Goal: Information Seeking & Learning: Learn about a topic

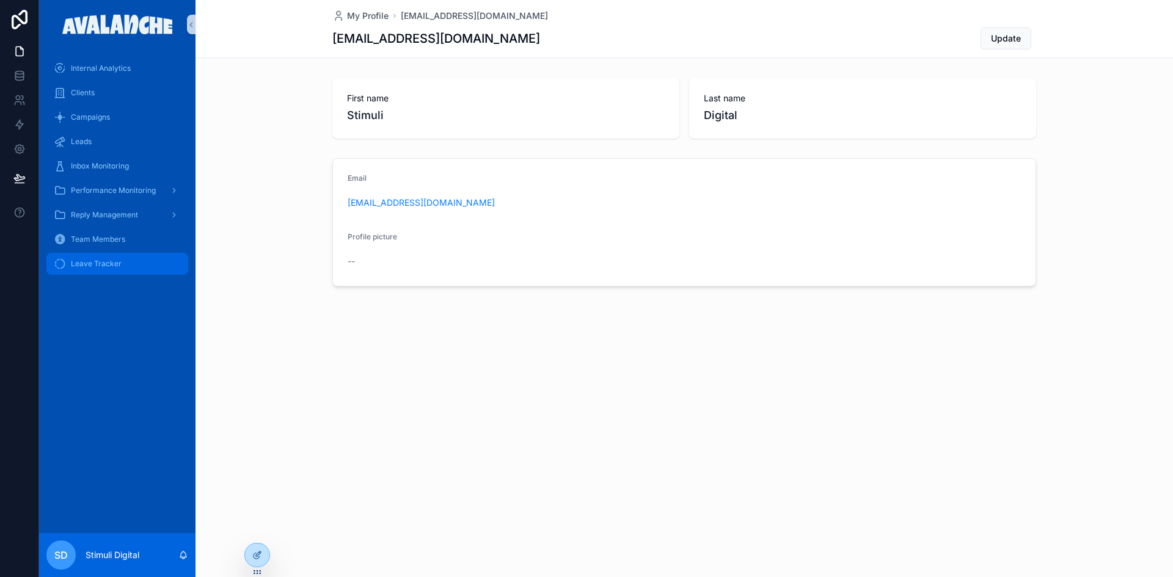
click at [109, 263] on span "Leave Tracker" at bounding box center [96, 264] width 51 height 10
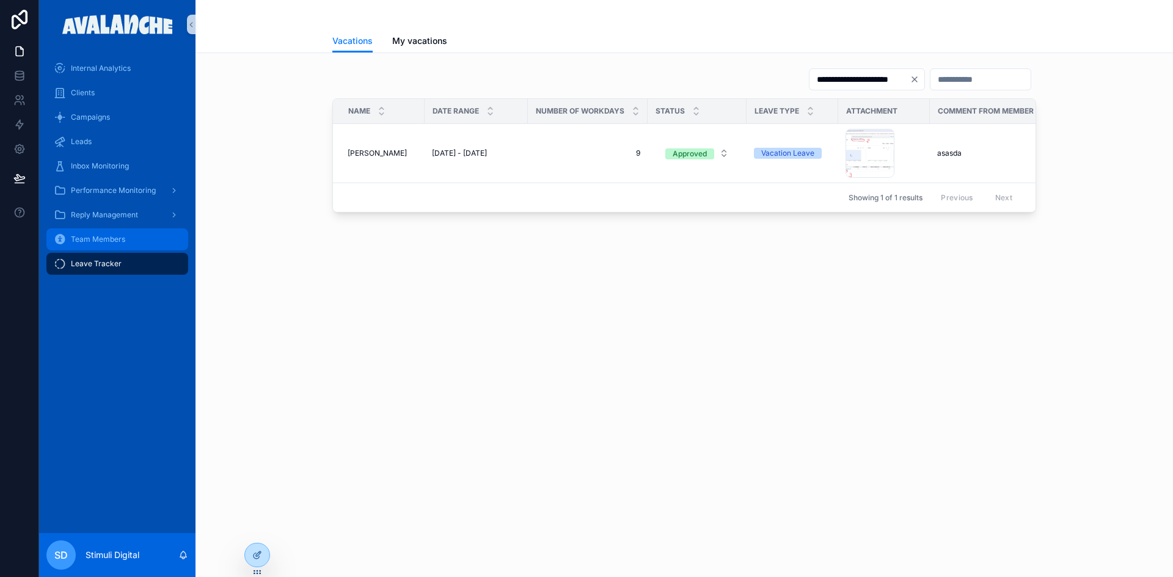
click at [105, 238] on span "Team Members" at bounding box center [98, 240] width 54 height 10
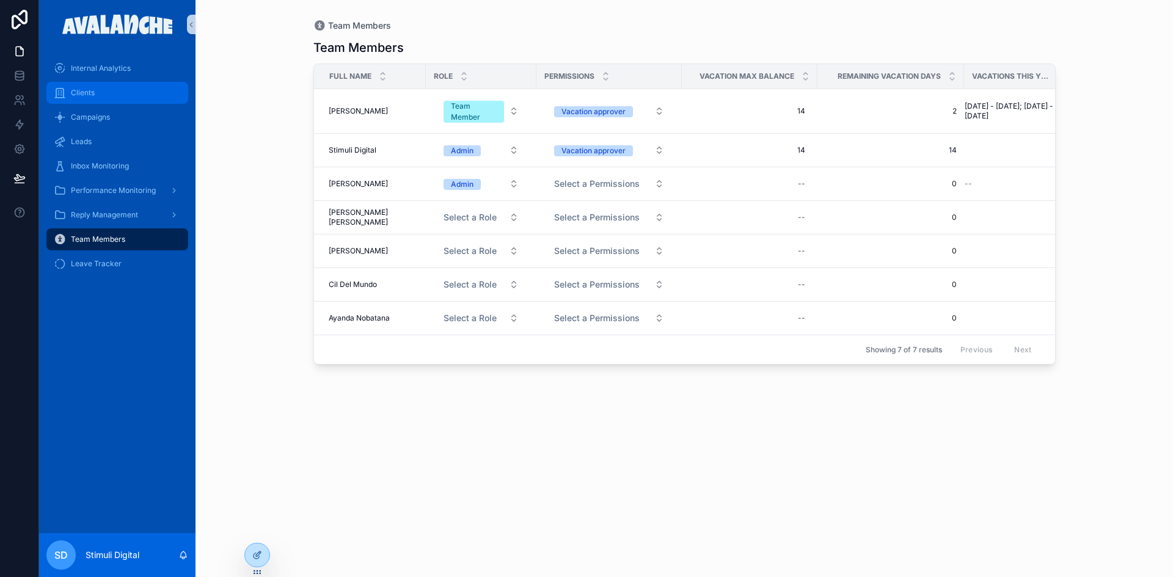
click at [110, 98] on div "Clients" at bounding box center [117, 93] width 127 height 20
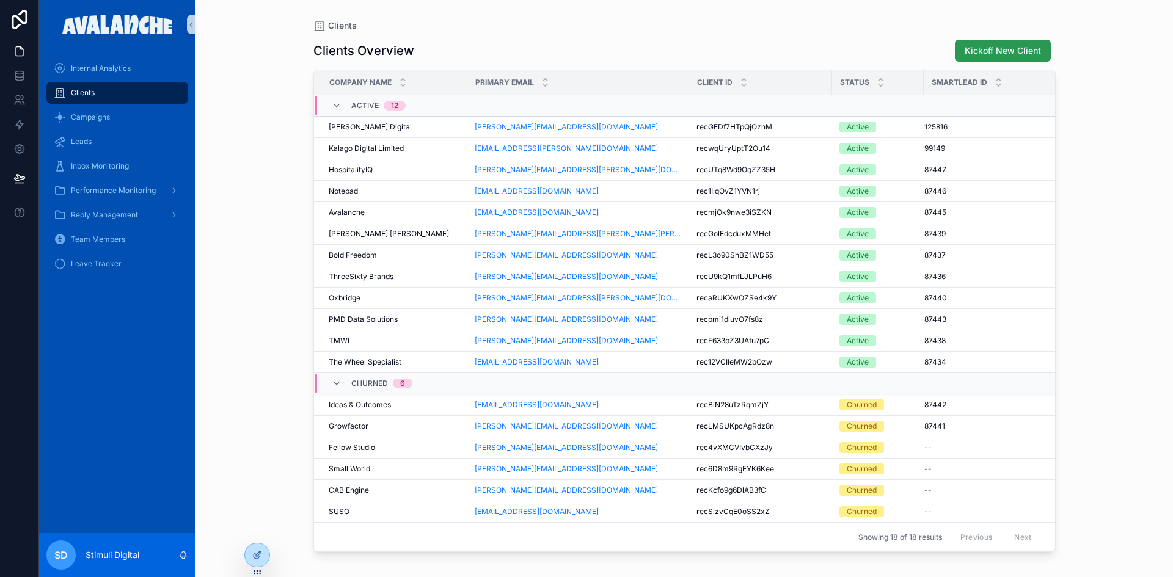
click at [978, 46] on span "Kickoff New Client" at bounding box center [1003, 51] width 76 height 12
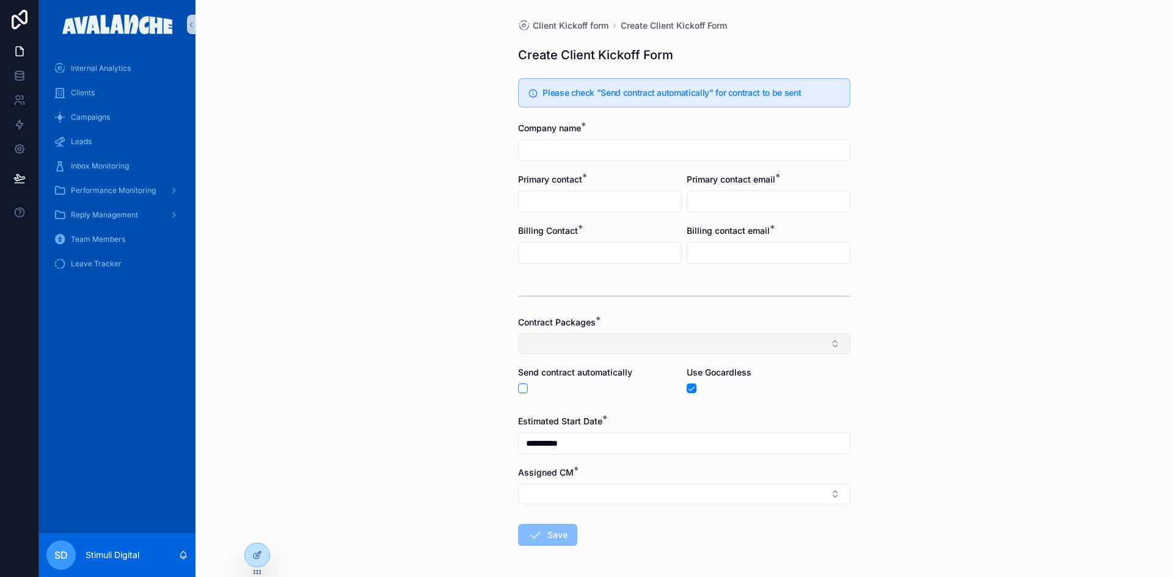
click at [557, 342] on button "Select Button" at bounding box center [684, 344] width 332 height 21
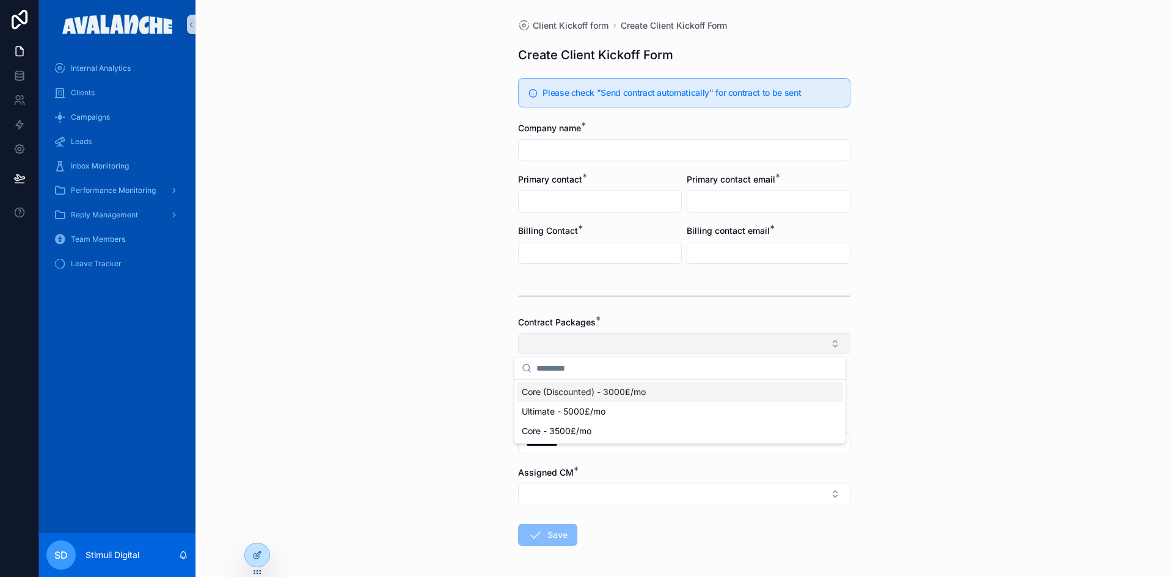
click at [557, 342] on button "Select Button" at bounding box center [684, 344] width 332 height 21
click at [389, 312] on div "**********" at bounding box center [685, 288] width 978 height 577
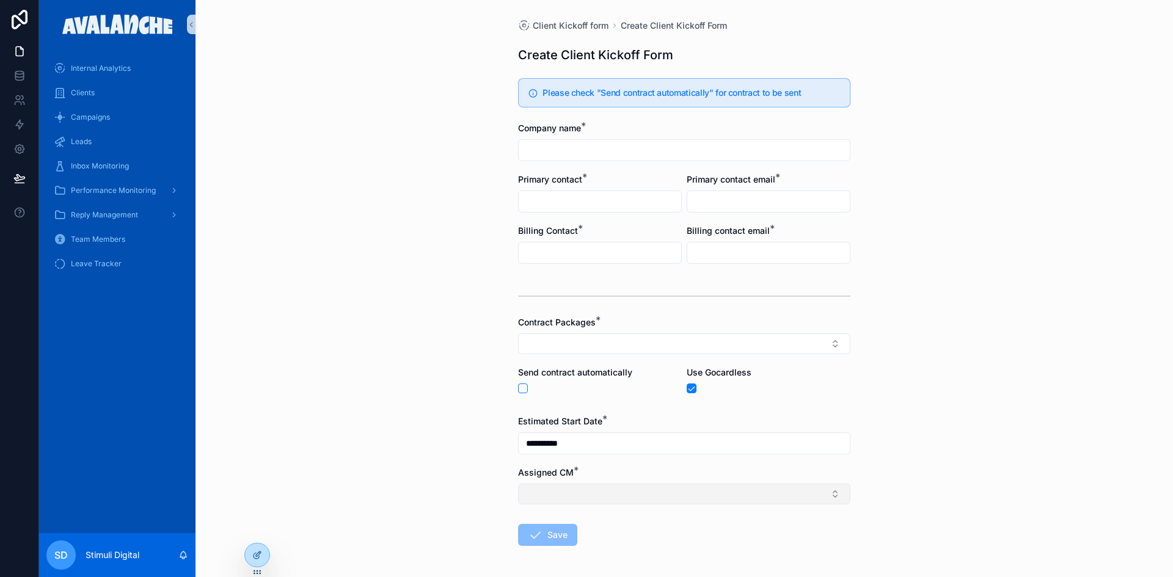
click at [646, 497] on button "Select Button" at bounding box center [684, 494] width 332 height 21
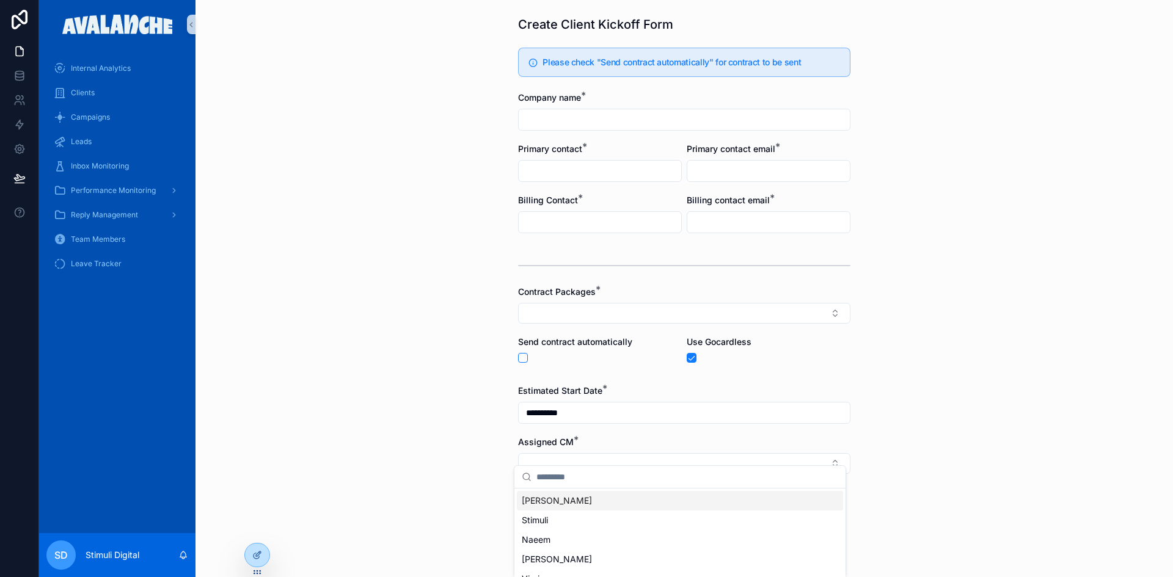
scroll to position [47, 0]
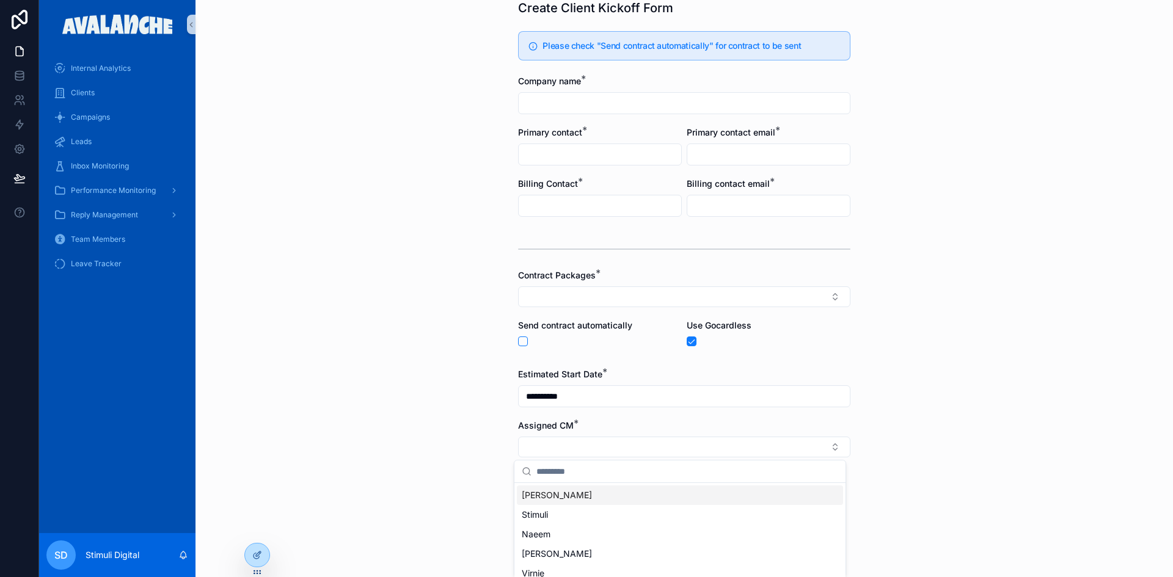
click at [1048, 385] on div "**********" at bounding box center [685, 241] width 978 height 577
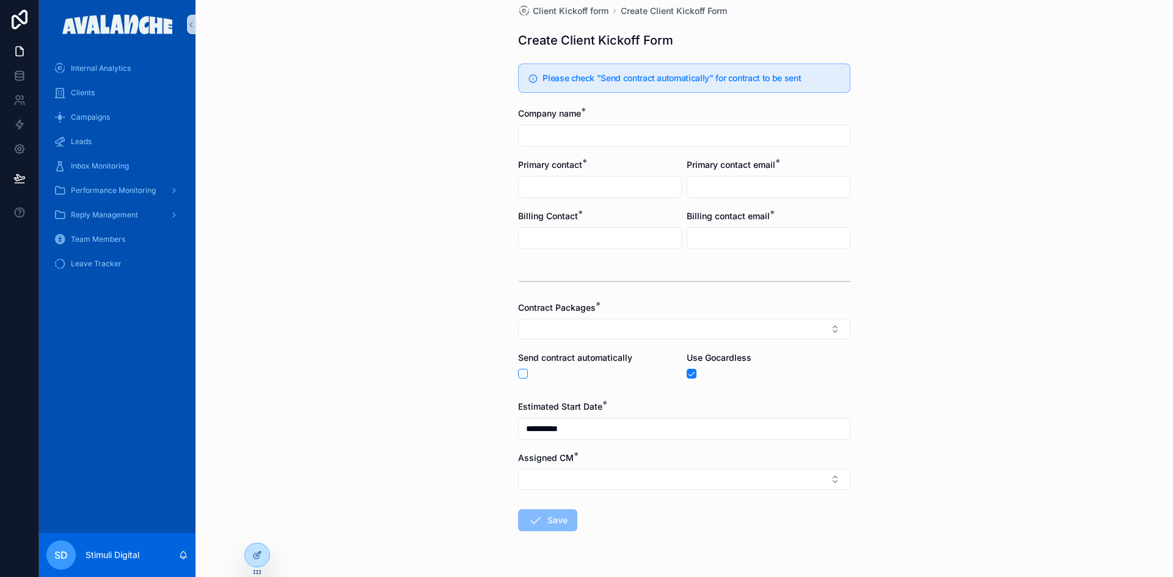
scroll to position [0, 0]
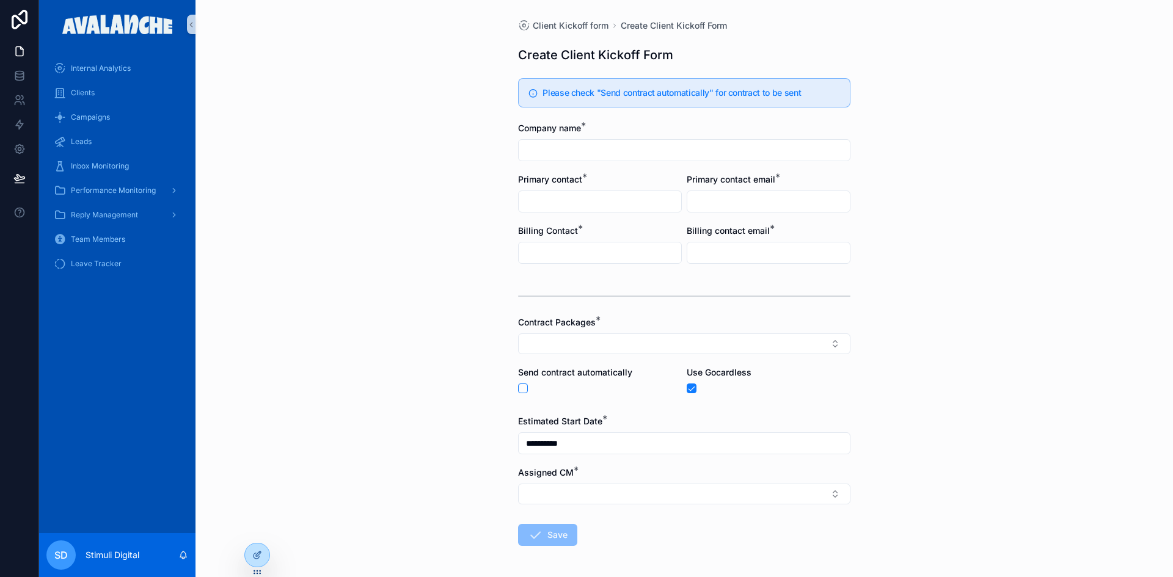
click at [518, 384] on div "scrollable content" at bounding box center [600, 389] width 164 height 10
click at [524, 389] on div "scrollable content" at bounding box center [600, 389] width 164 height 10
click at [521, 389] on button "scrollable content" at bounding box center [523, 389] width 10 height 10
type button "on"
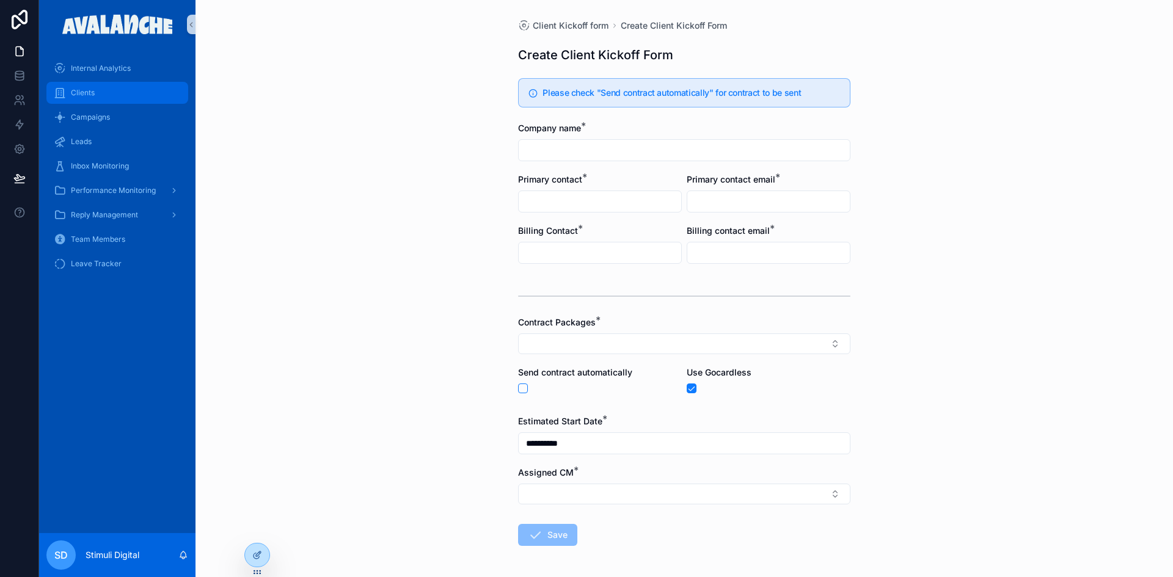
click at [73, 93] on span "Clients" at bounding box center [83, 93] width 24 height 10
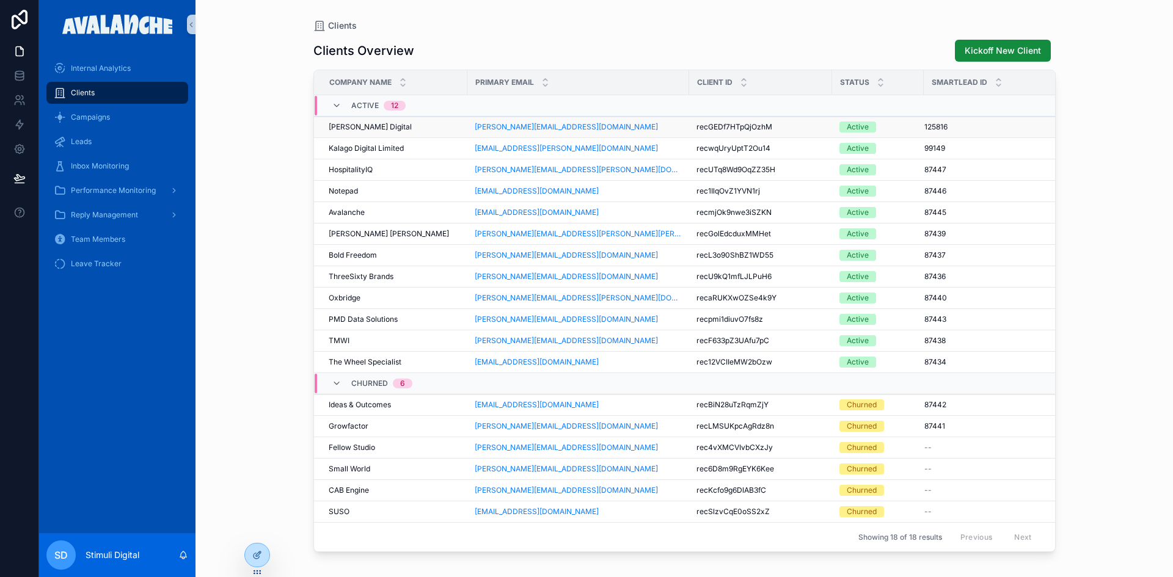
click at [342, 129] on span "[PERSON_NAME] Digital" at bounding box center [370, 127] width 83 height 10
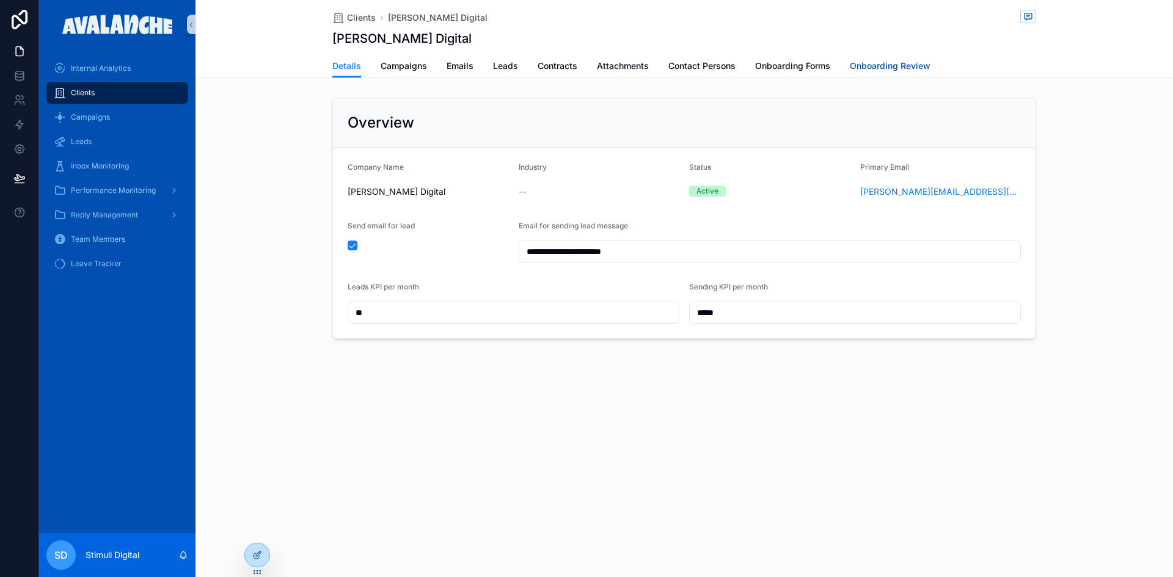
click at [891, 57] on link "Onboarding Review" at bounding box center [890, 67] width 81 height 24
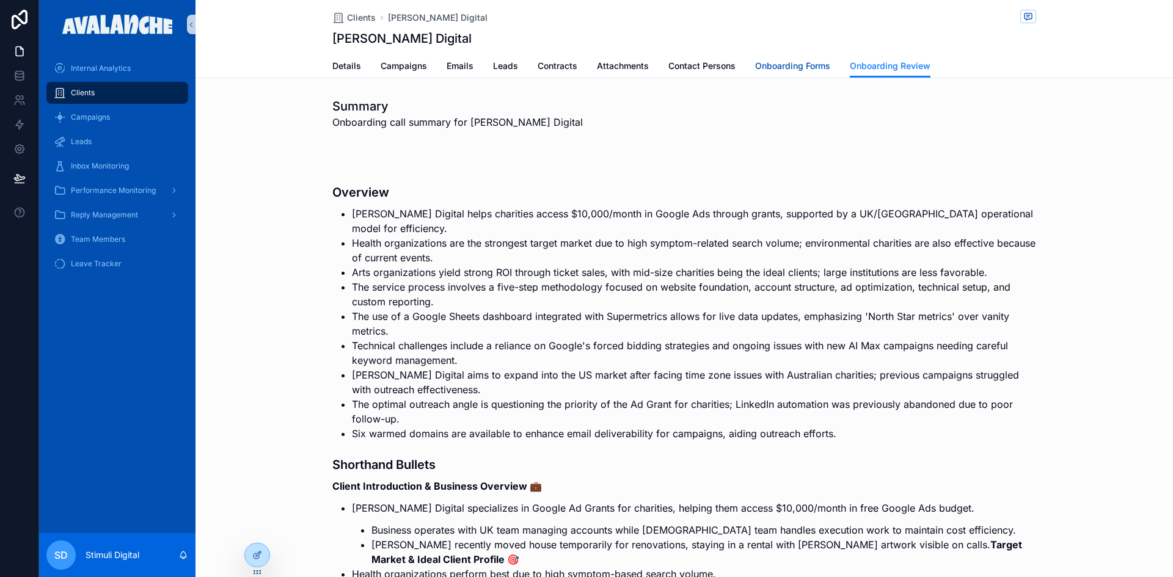
click at [761, 67] on span "Onboarding Forms" at bounding box center [792, 66] width 75 height 12
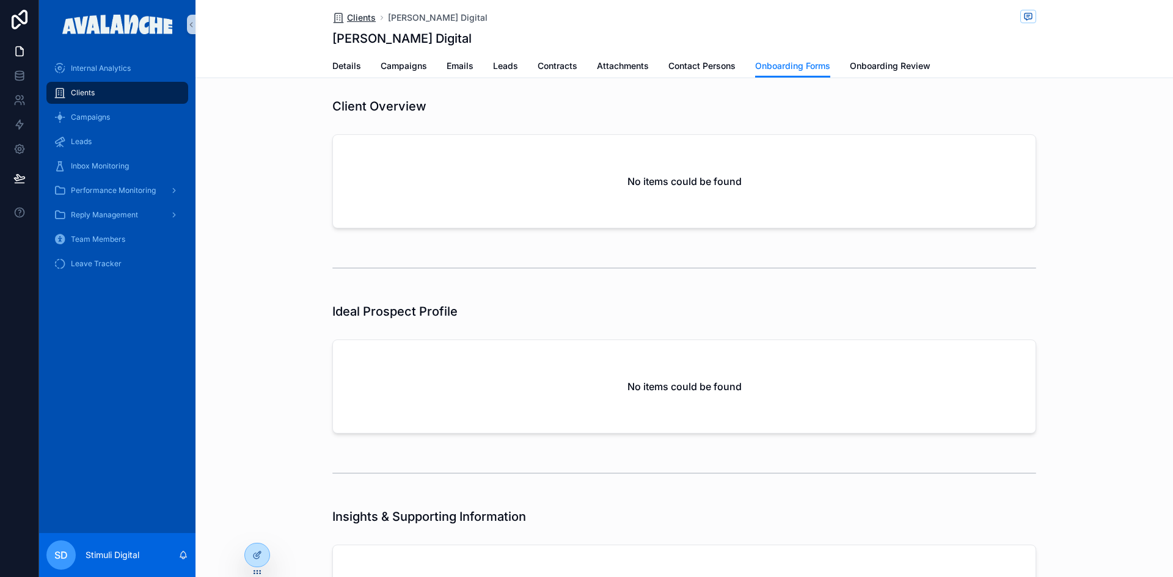
click at [367, 13] on span "Clients" at bounding box center [361, 18] width 29 height 12
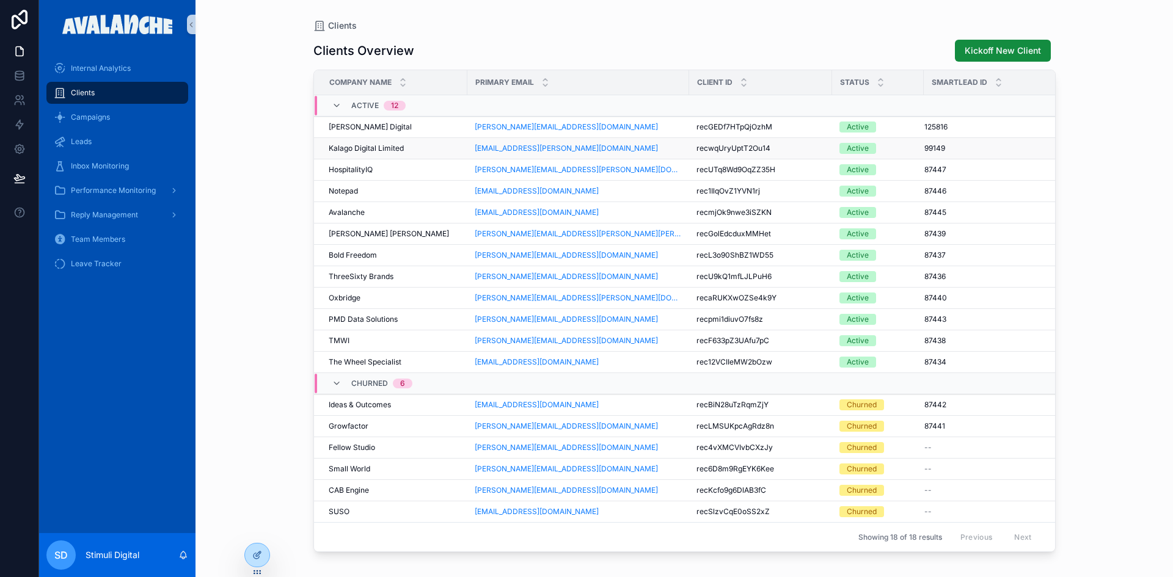
click at [375, 149] on span "Kalago Digital Limited" at bounding box center [366, 149] width 75 height 10
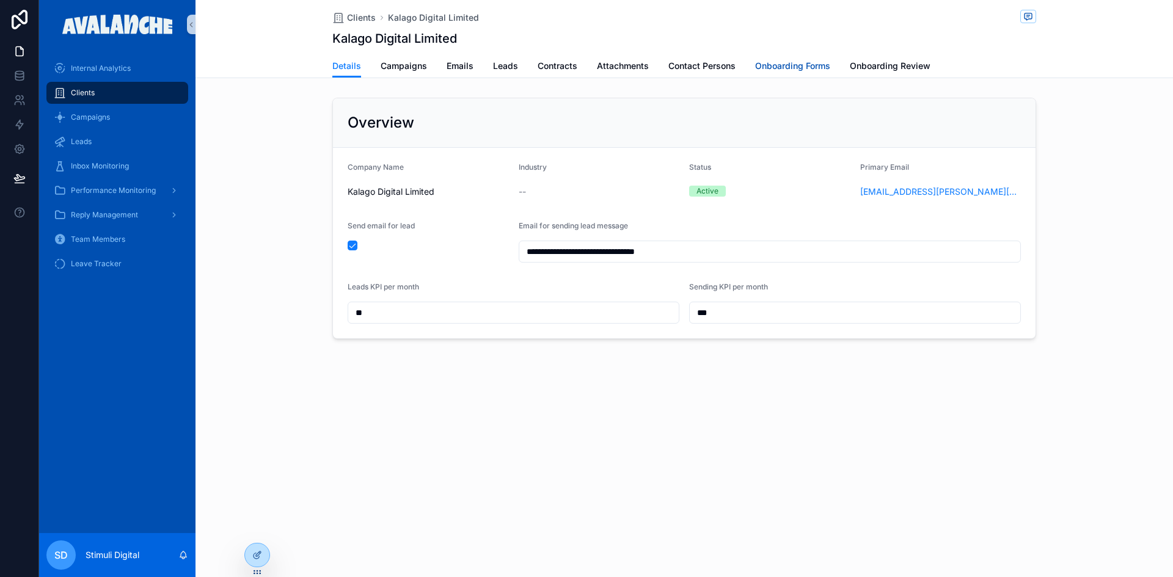
click at [794, 68] on span "Onboarding Forms" at bounding box center [792, 66] width 75 height 12
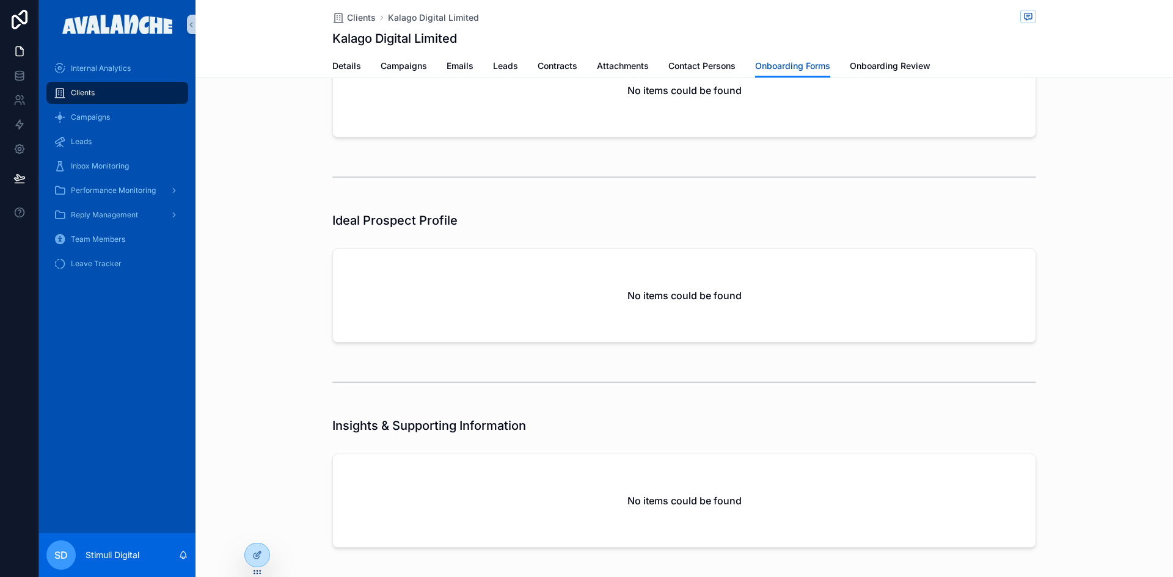
scroll to position [150, 0]
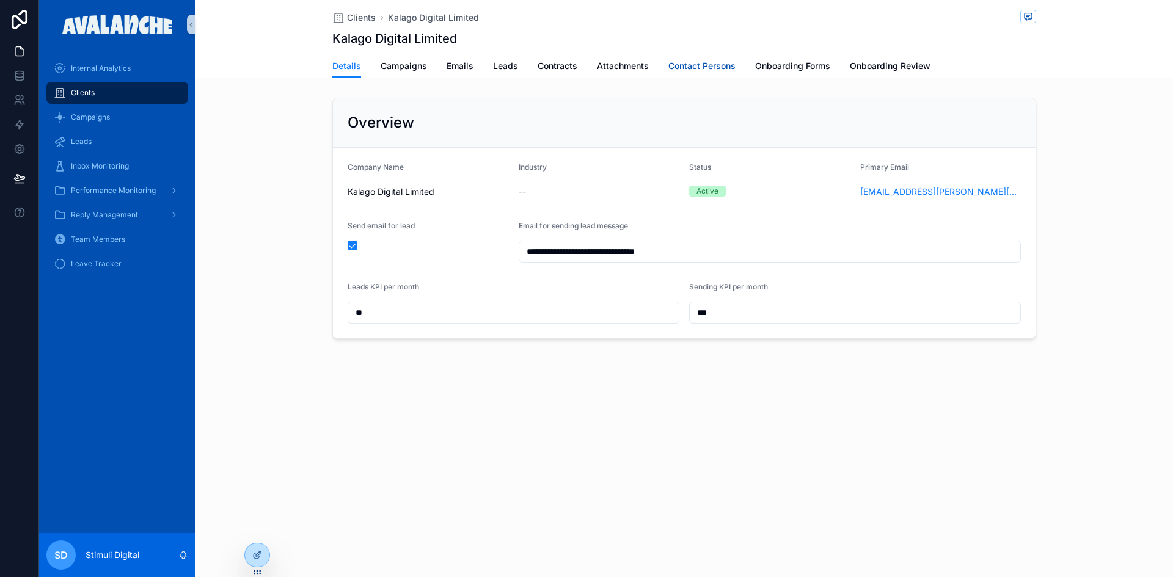
drag, startPoint x: 704, startPoint y: 65, endPoint x: 725, endPoint y: 69, distance: 21.2
click at [704, 65] on span "Contact Persons" at bounding box center [701, 66] width 67 height 12
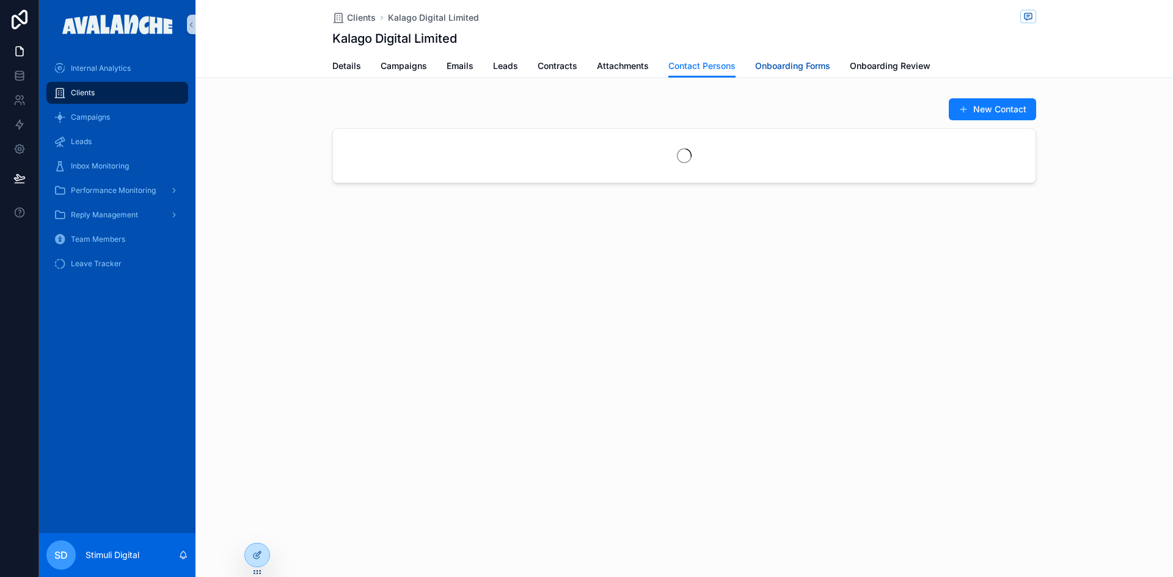
click at [774, 68] on span "Onboarding Forms" at bounding box center [792, 66] width 75 height 12
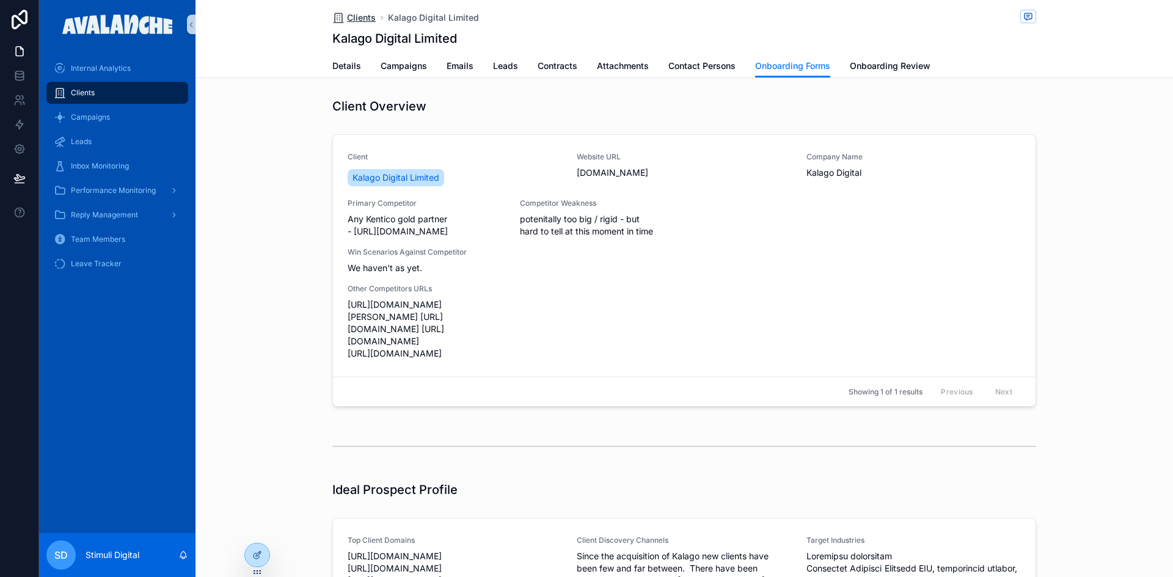
click at [351, 20] on span "Clients" at bounding box center [361, 18] width 29 height 12
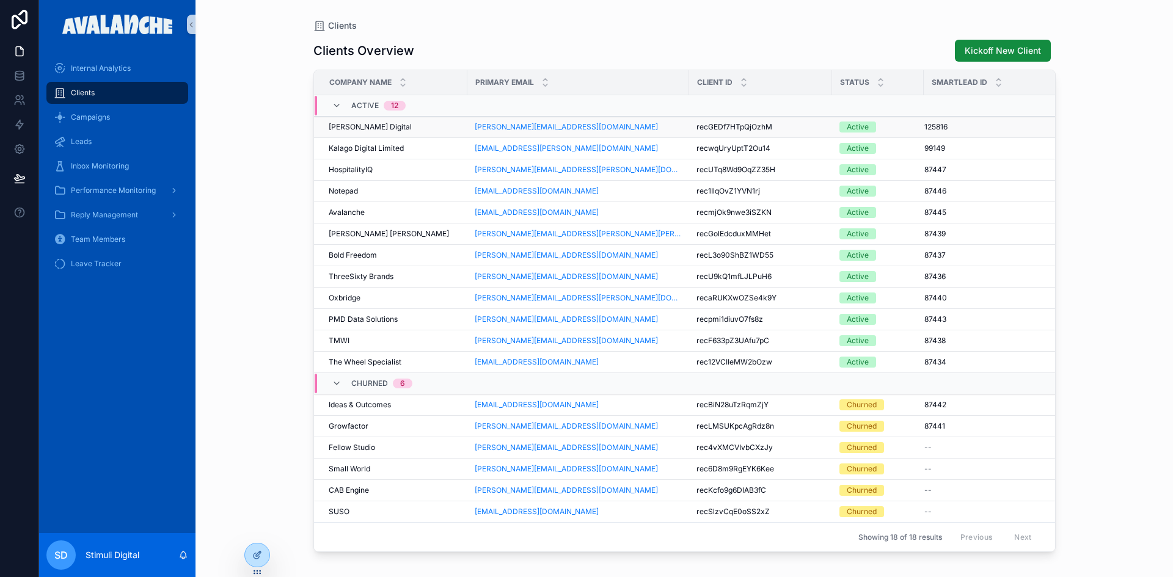
click at [355, 128] on span "[PERSON_NAME] Digital" at bounding box center [370, 127] width 83 height 10
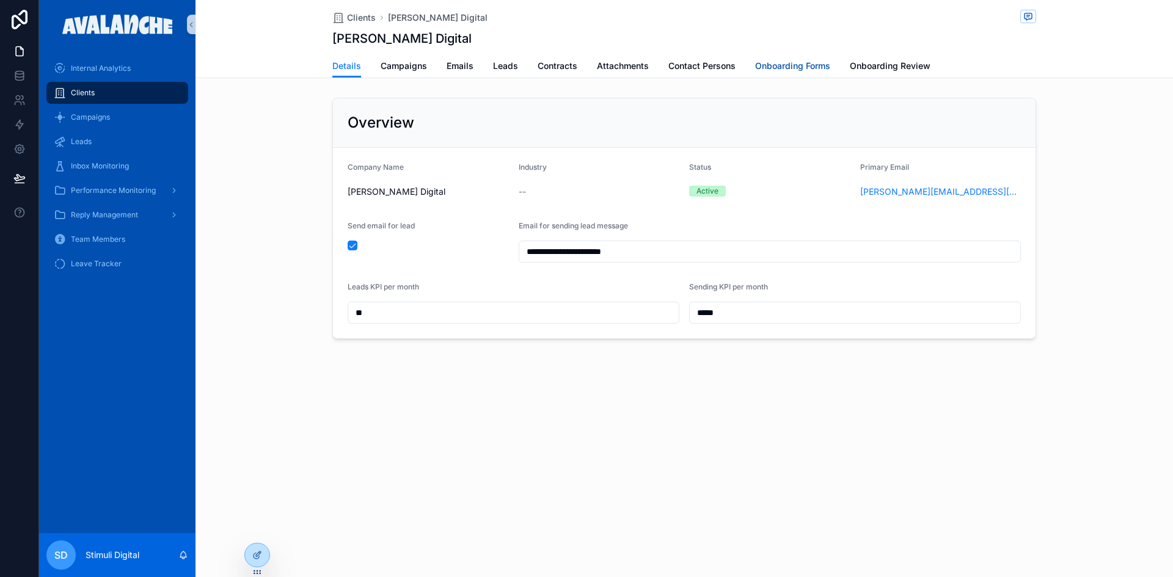
click at [777, 68] on span "Onboarding Forms" at bounding box center [792, 66] width 75 height 12
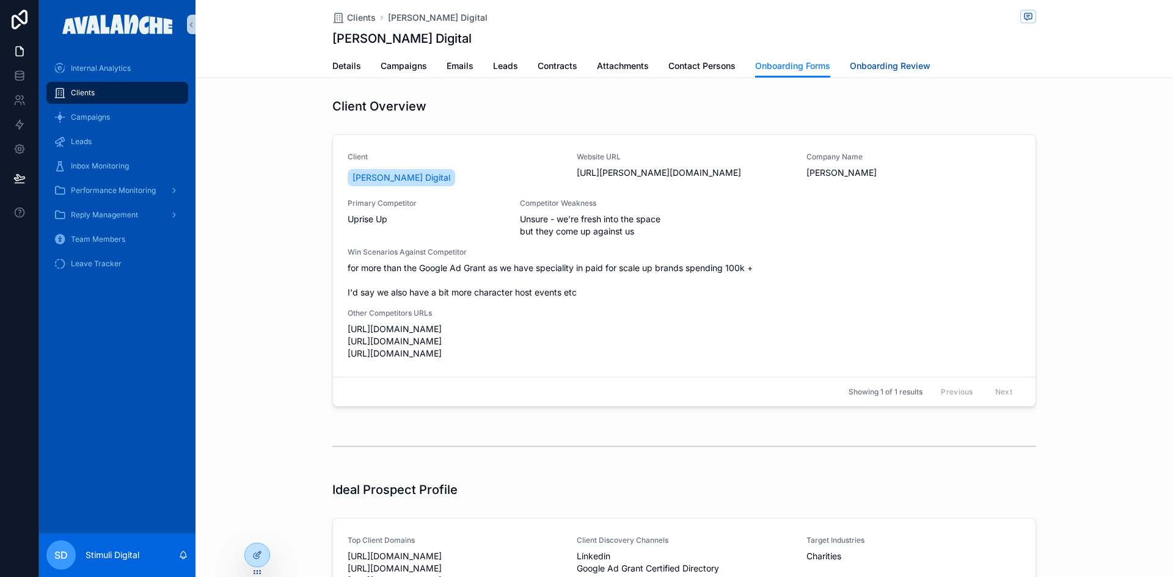
click at [921, 68] on span "Onboarding Review" at bounding box center [890, 66] width 81 height 12
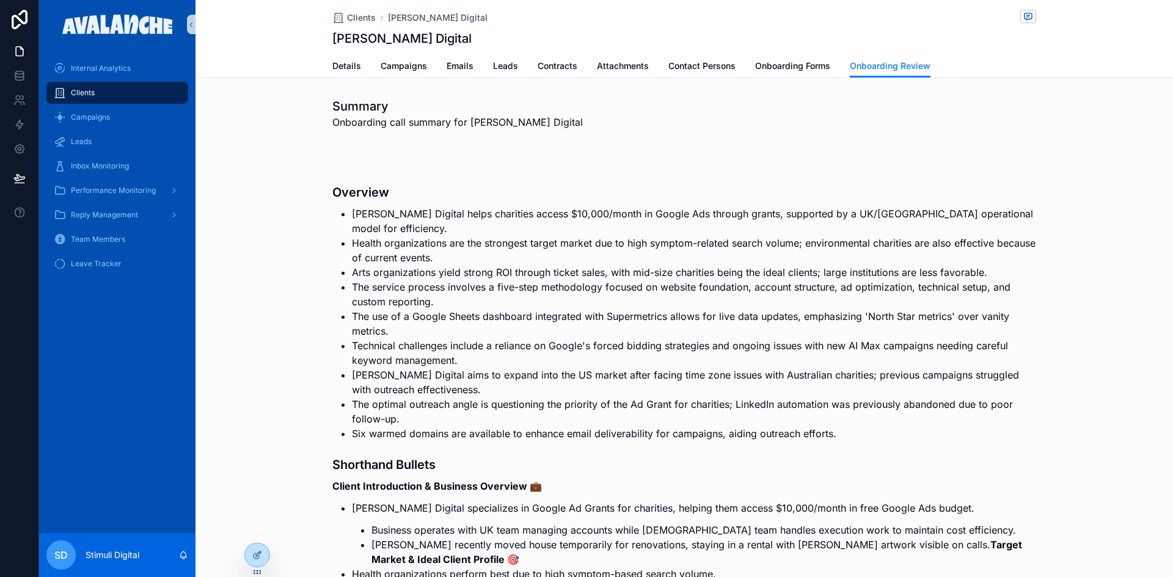
click at [470, 236] on li "Health organizations are the strongest target market due to high symptom-relate…" at bounding box center [694, 250] width 684 height 29
click at [101, 63] on div "Internal Analytics" at bounding box center [117, 69] width 127 height 20
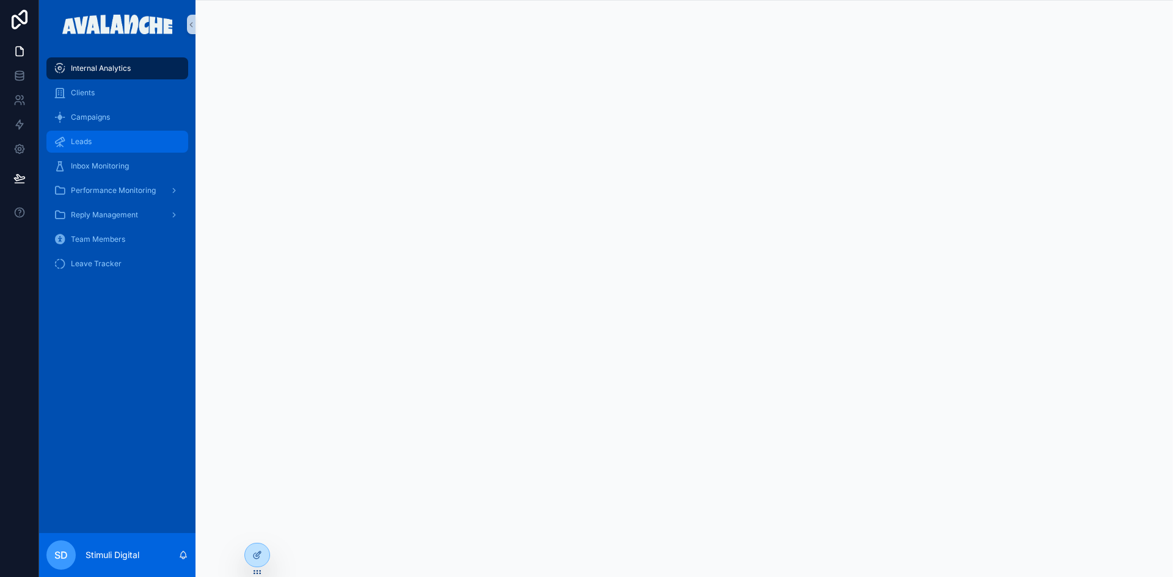
click at [76, 140] on span "Leads" at bounding box center [81, 142] width 21 height 10
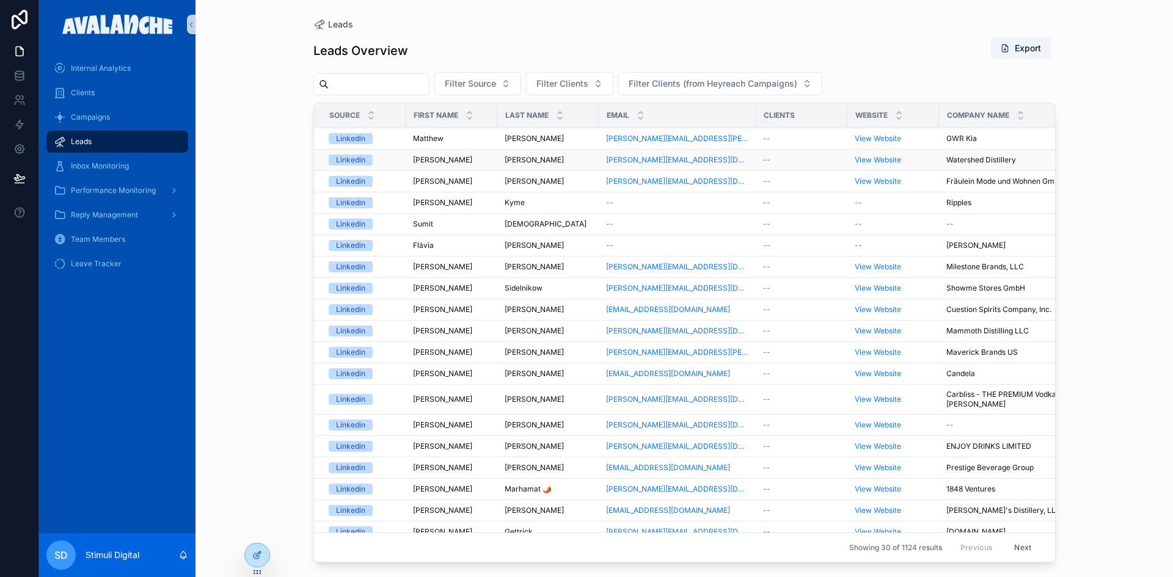
click at [443, 153] on td "[PERSON_NAME] [PERSON_NAME]" at bounding box center [452, 160] width 92 height 21
click at [428, 142] on span "Matthew" at bounding box center [428, 139] width 31 height 10
click at [710, 86] on span "Filter Clients (from Heyreach Campaigns)" at bounding box center [713, 84] width 169 height 12
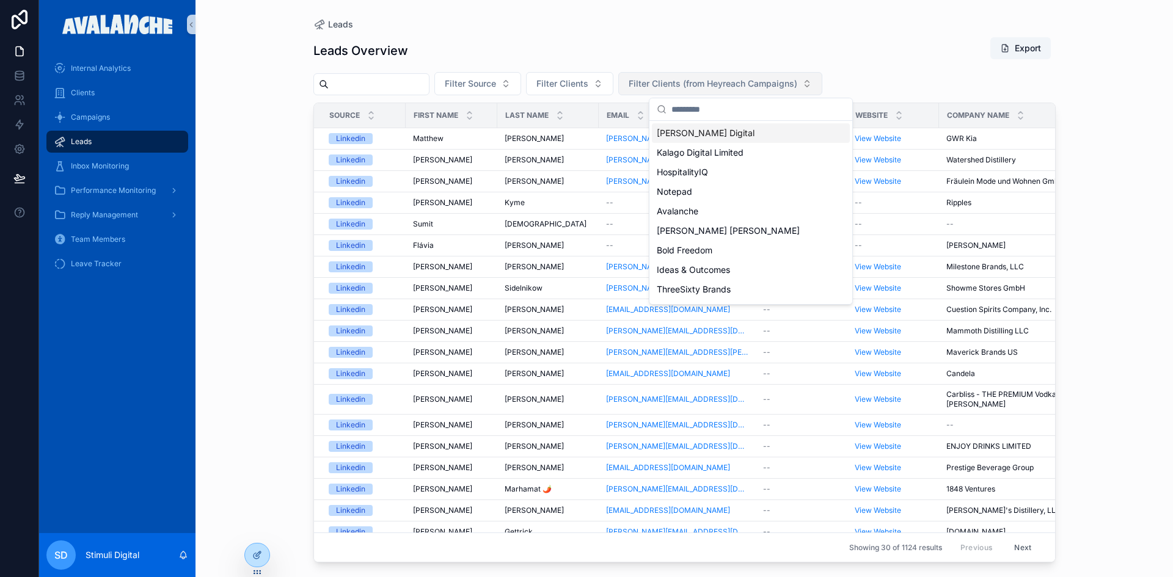
click at [710, 86] on span "Filter Clients (from Heyreach Campaigns)" at bounding box center [713, 84] width 169 height 12
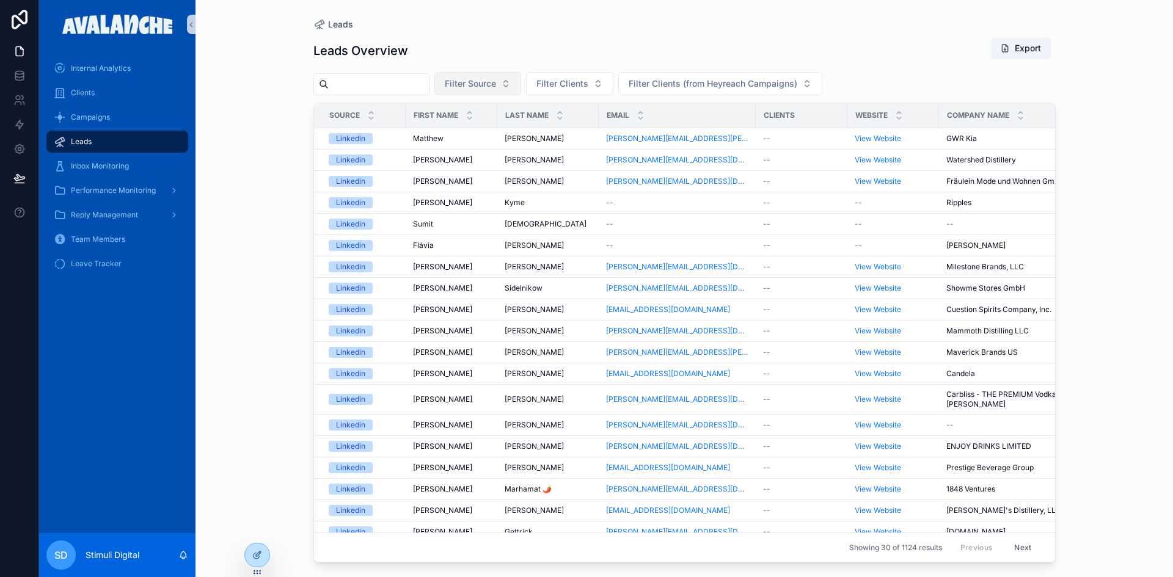
click at [521, 89] on button "Filter Source" at bounding box center [477, 83] width 87 height 23
click at [476, 137] on div "Email" at bounding box center [509, 133] width 147 height 20
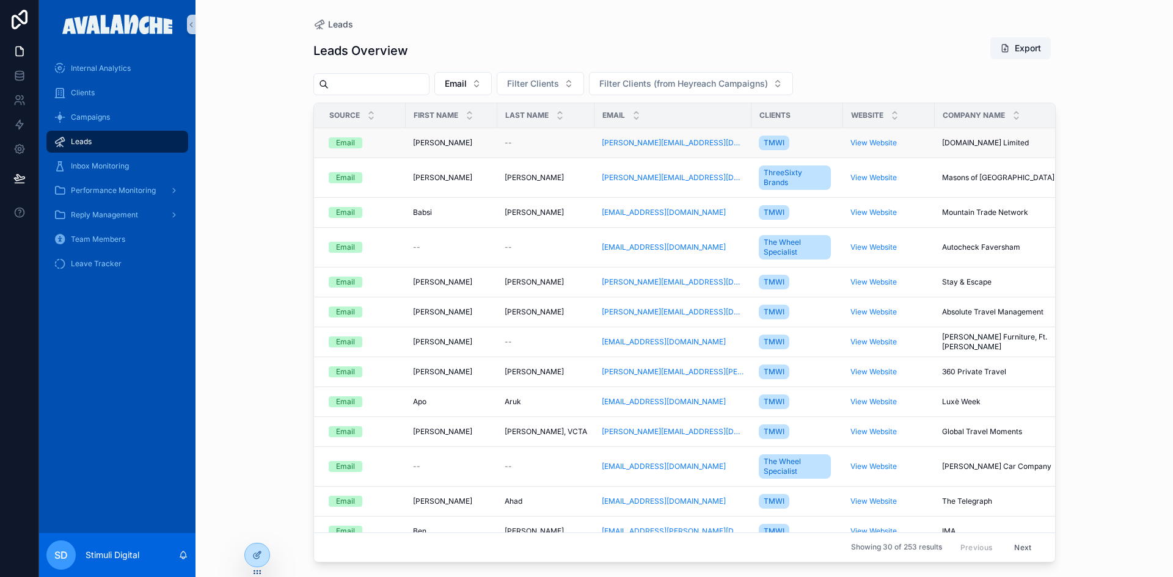
click at [393, 143] on div "Email" at bounding box center [364, 142] width 70 height 11
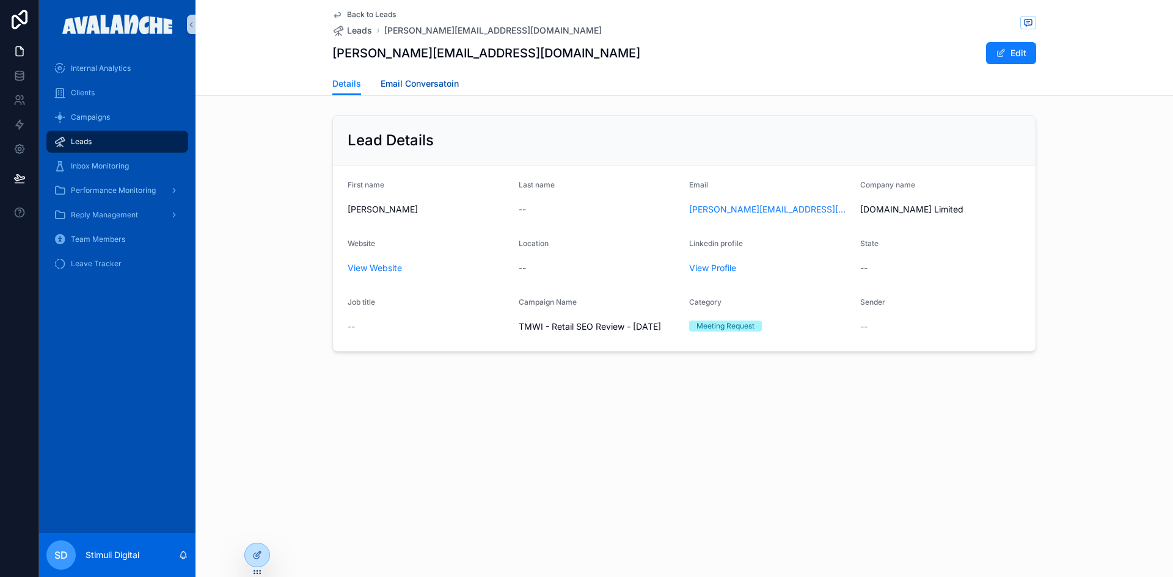
click at [405, 87] on span "Email Conversatoin" at bounding box center [420, 84] width 78 height 12
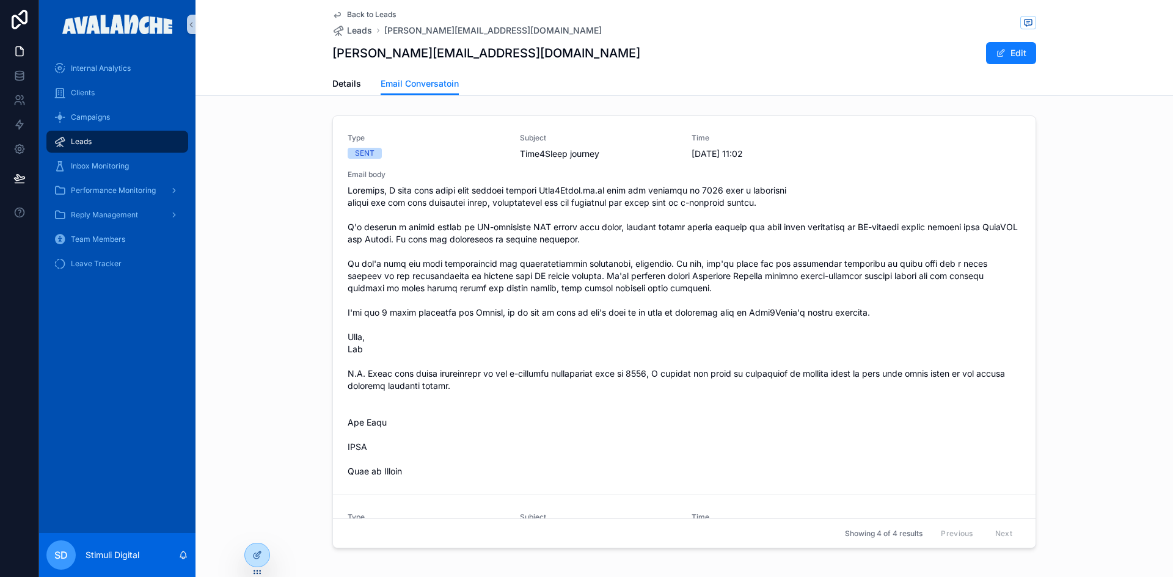
click at [363, 13] on span "Back to Leads" at bounding box center [371, 15] width 49 height 10
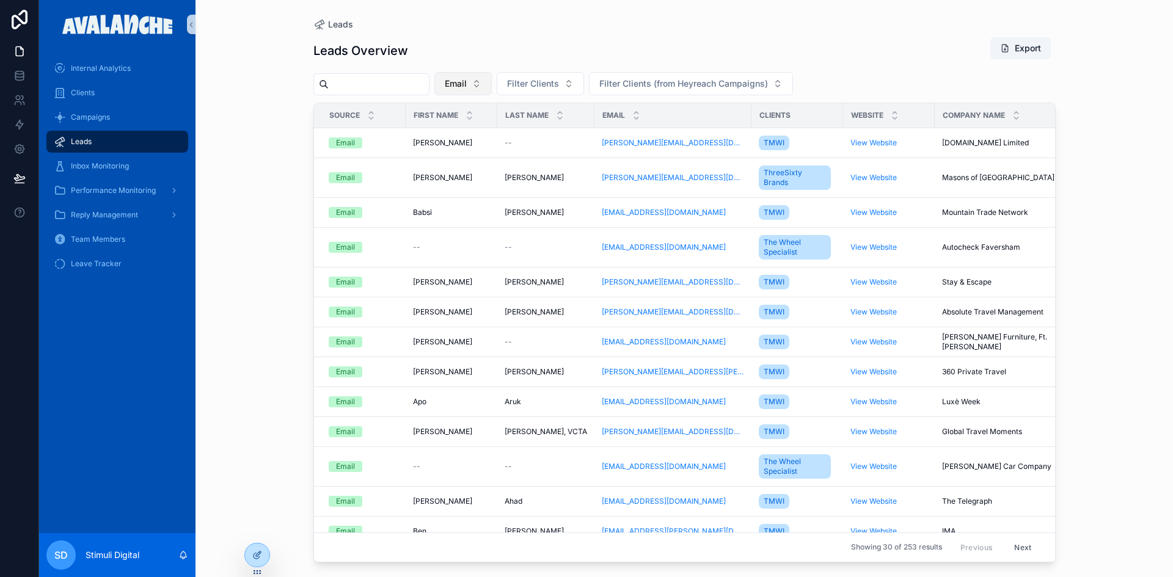
click at [492, 95] on button "Email" at bounding box center [462, 83] width 57 height 23
click at [522, 127] on div "None" at bounding box center [493, 133] width 147 height 20
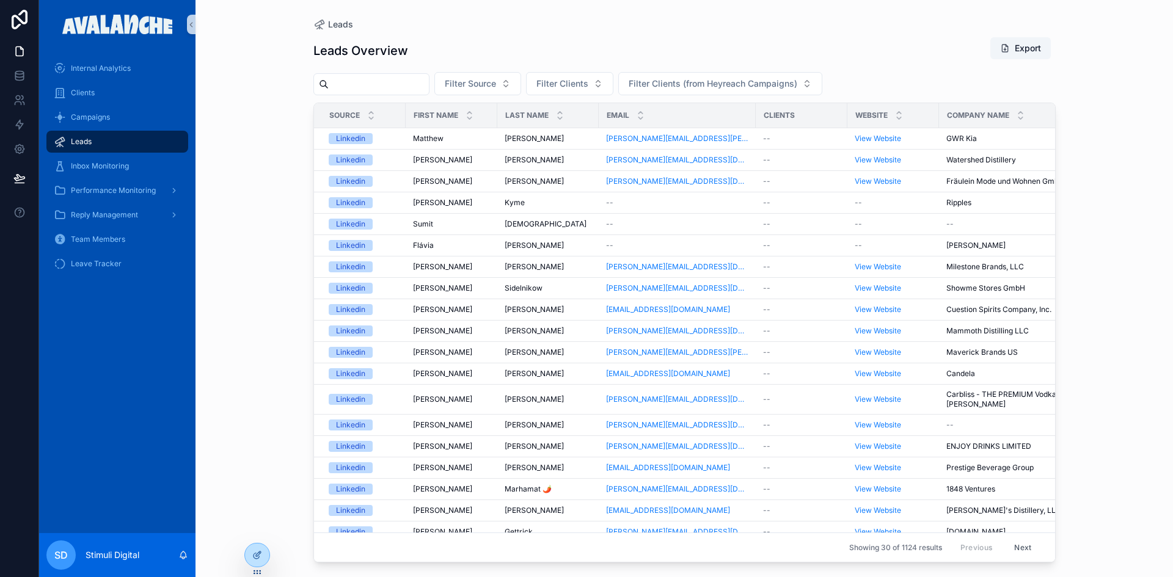
click at [225, 177] on div "Leads Leads Overview Export Filter Source Filter Clients Filter Clients (from H…" at bounding box center [685, 288] width 978 height 577
click at [496, 86] on span "Filter Source" at bounding box center [470, 84] width 51 height 12
click at [458, 139] on div "Email" at bounding box center [509, 133] width 147 height 20
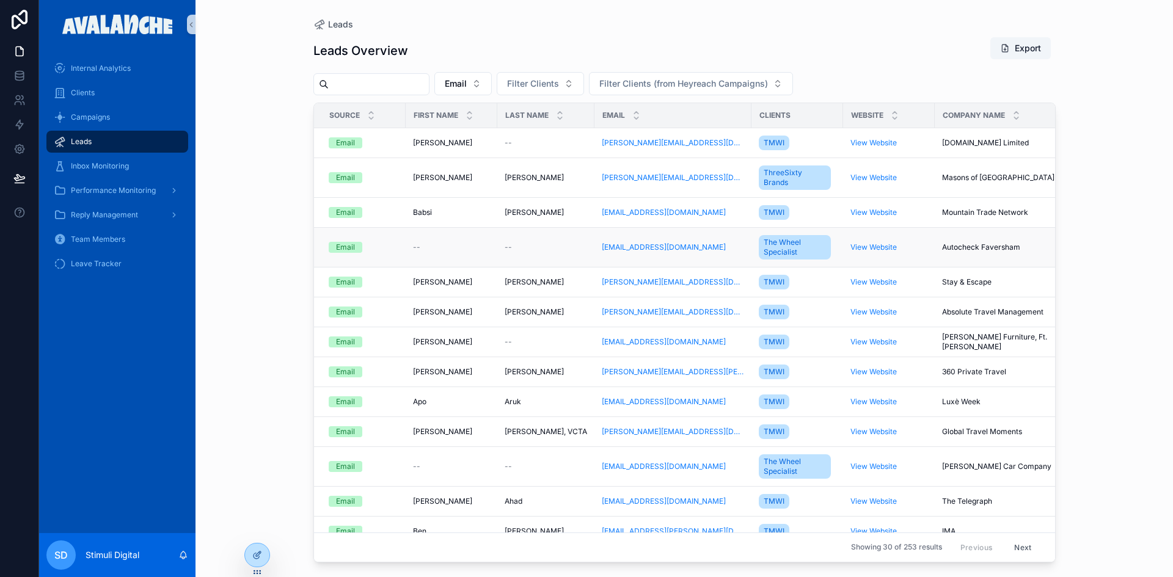
click at [379, 233] on td "Email" at bounding box center [360, 248] width 92 height 40
click at [370, 209] on div "Email" at bounding box center [364, 212] width 70 height 11
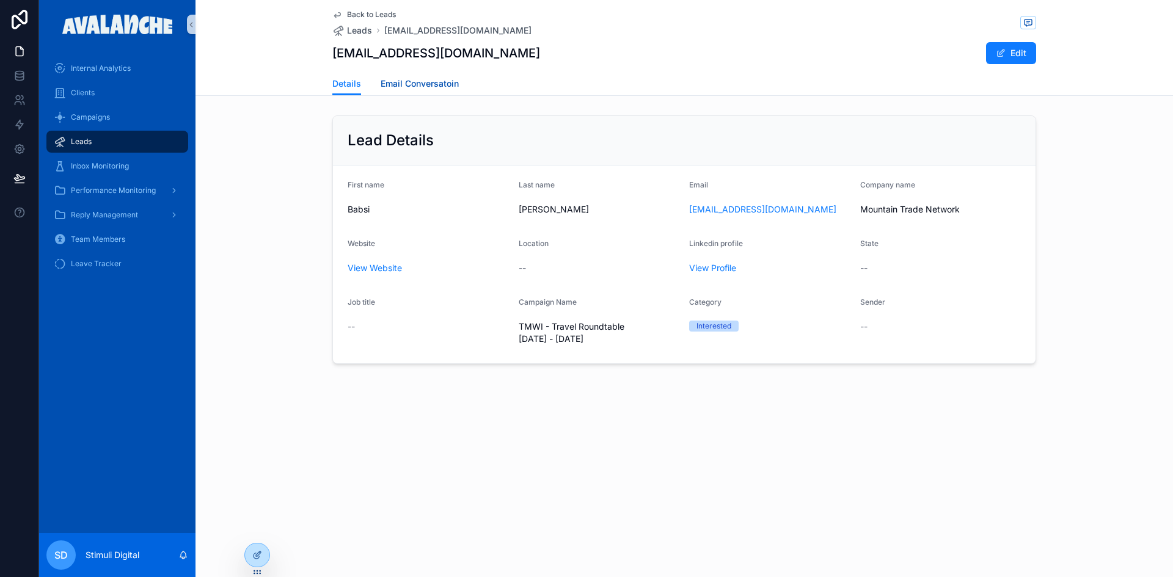
click at [425, 80] on span "Email Conversatoin" at bounding box center [420, 84] width 78 height 12
